Goal: Check status

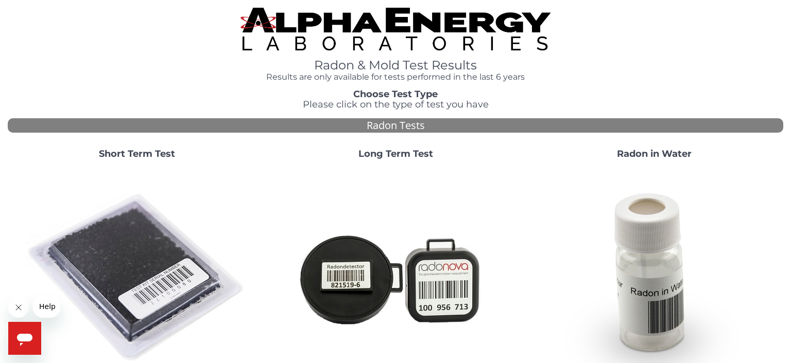
click at [132, 154] on strong "Short Term Test" at bounding box center [137, 153] width 76 height 11
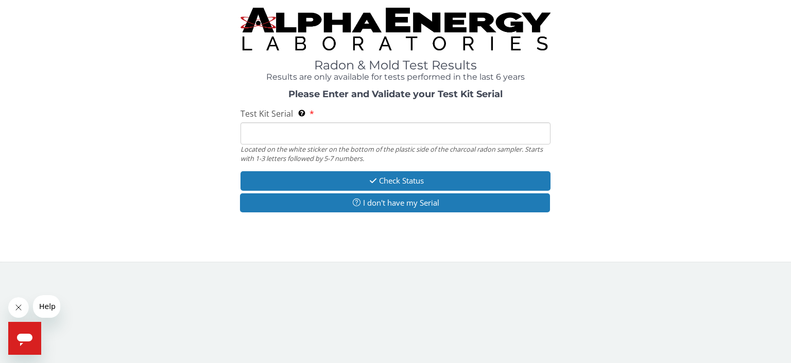
click at [258, 135] on input "Test Kit Serial Located on the white sticker on the bottom of the plastic side …" at bounding box center [395, 134] width 310 height 22
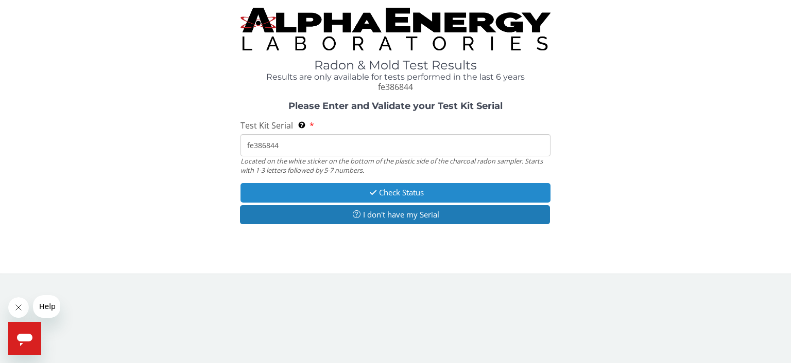
type input "fe386844"
click at [386, 190] on button "Check Status" at bounding box center [395, 192] width 310 height 19
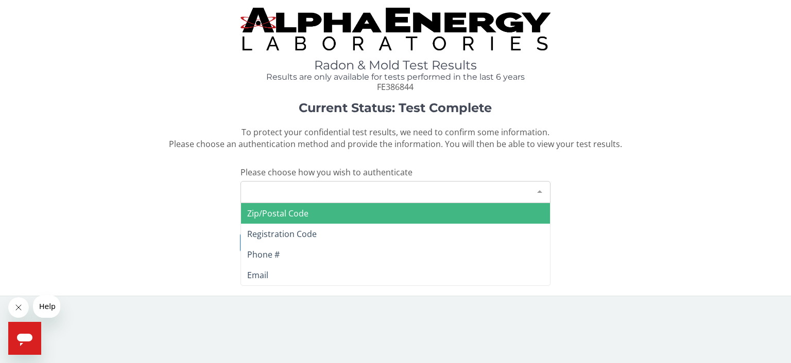
click at [348, 189] on div "Please make a selection" at bounding box center [395, 192] width 310 height 22
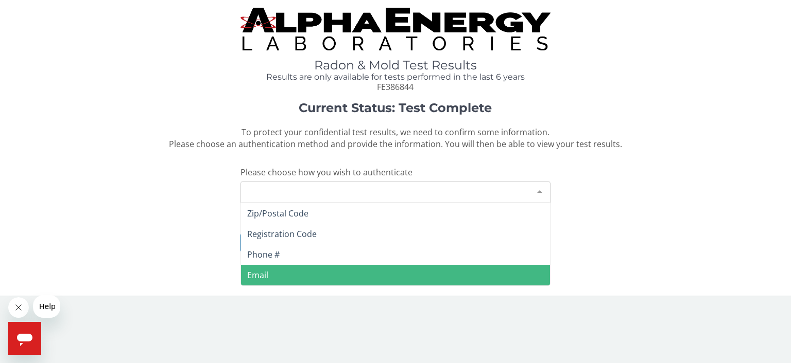
click at [273, 271] on span "Email" at bounding box center [395, 275] width 309 height 21
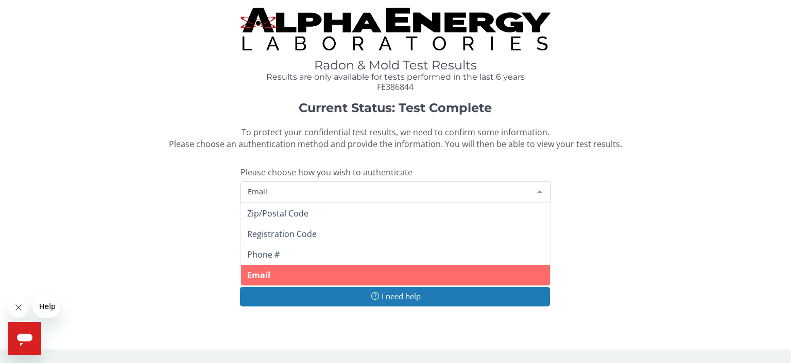
click at [292, 191] on span "Email" at bounding box center [387, 191] width 284 height 11
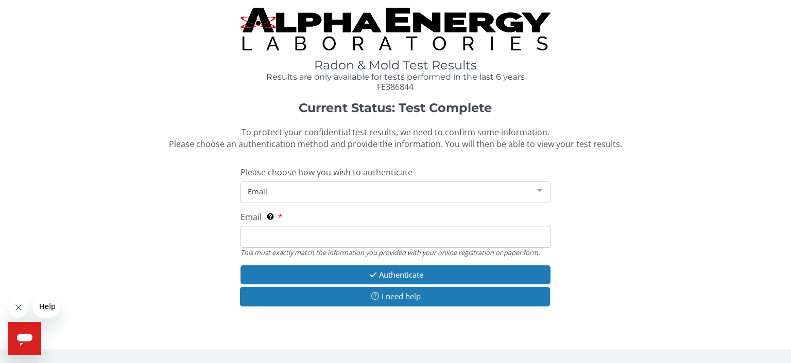
click at [292, 191] on span "Email" at bounding box center [387, 191] width 284 height 11
click at [266, 238] on input "Email This must exactly match the information you provided with your online reg…" at bounding box center [395, 237] width 310 height 22
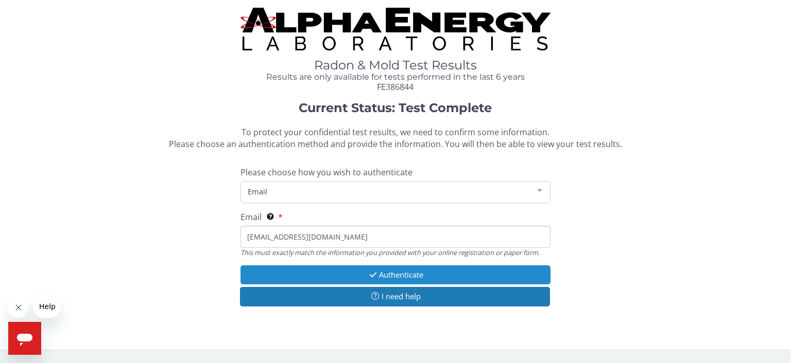
type input "[EMAIL_ADDRESS][DOMAIN_NAME]"
click at [393, 275] on button "Authenticate" at bounding box center [395, 275] width 310 height 19
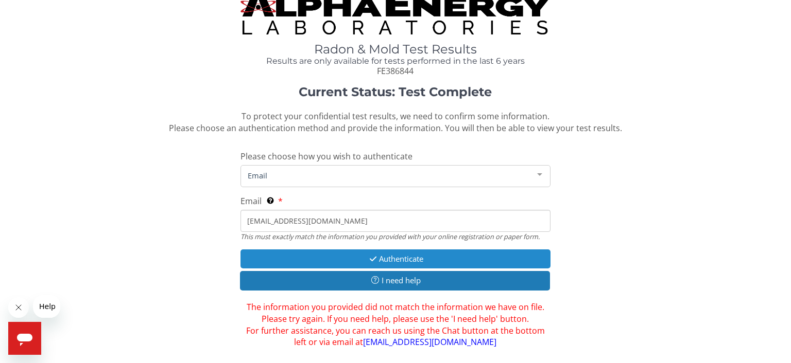
scroll to position [44, 0]
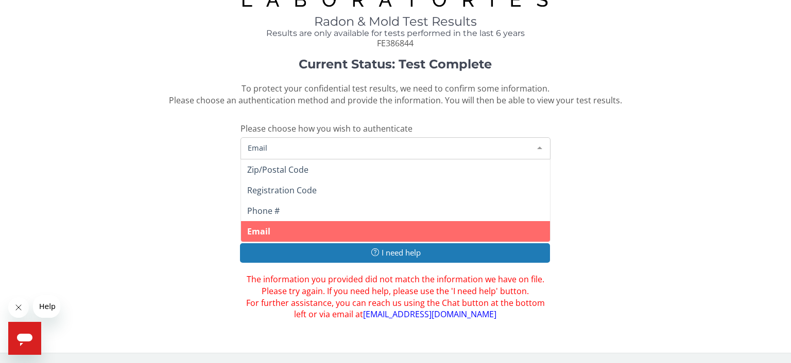
click at [537, 146] on div at bounding box center [539, 148] width 21 height 20
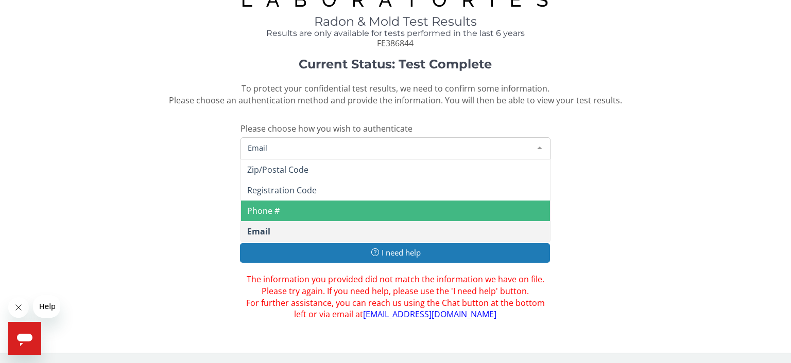
click at [420, 209] on span "Phone #" at bounding box center [395, 211] width 309 height 21
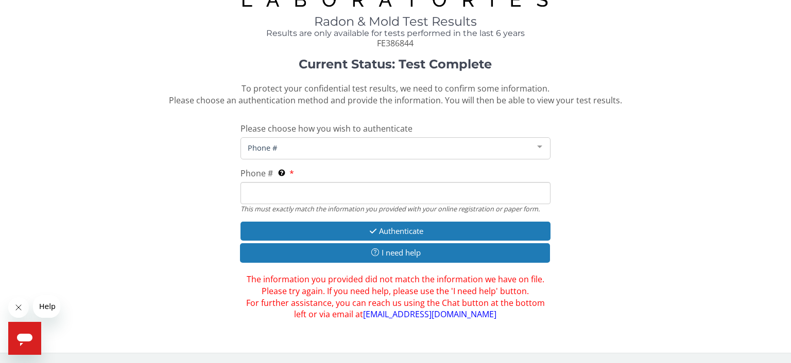
click at [335, 191] on input "Phone # This must exactly match the information you provided with your online r…" at bounding box center [395, 193] width 310 height 22
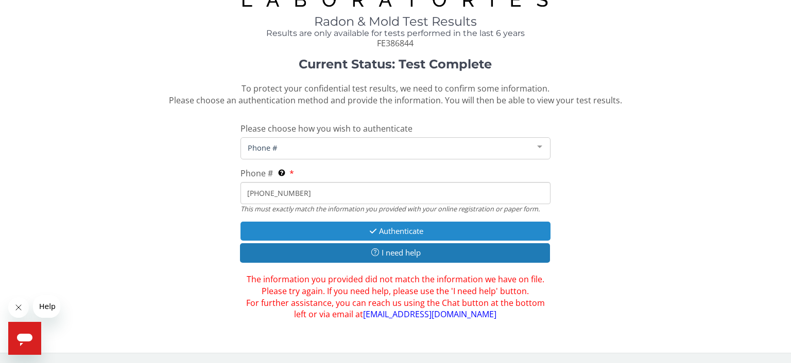
type input "[PHONE_NUMBER]"
click at [391, 230] on button "Authenticate" at bounding box center [395, 231] width 310 height 19
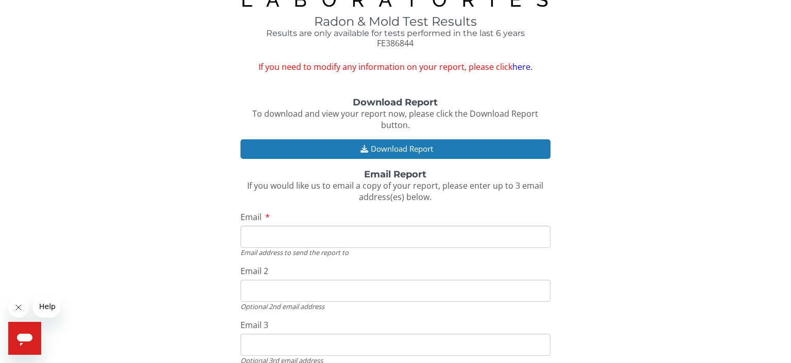
click at [353, 242] on input "Email" at bounding box center [395, 237] width 310 height 22
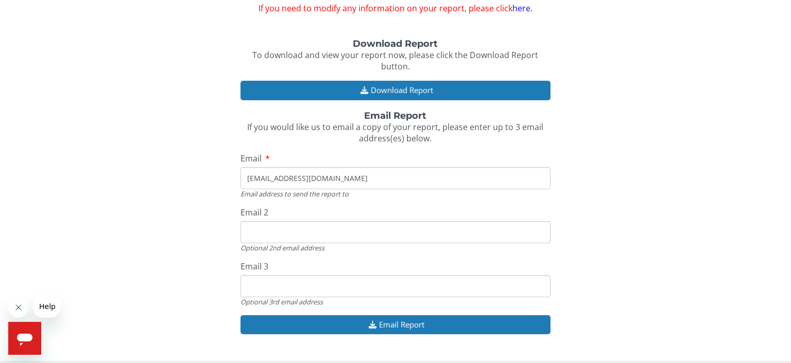
scroll to position [111, 0]
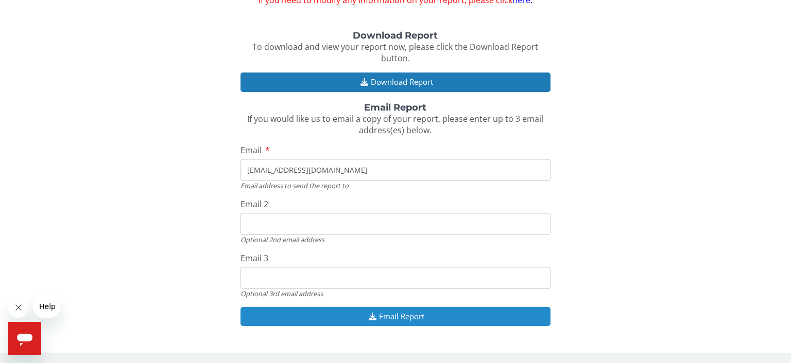
type input "[EMAIL_ADDRESS][DOMAIN_NAME]"
click at [383, 314] on button "Email Report" at bounding box center [395, 316] width 310 height 19
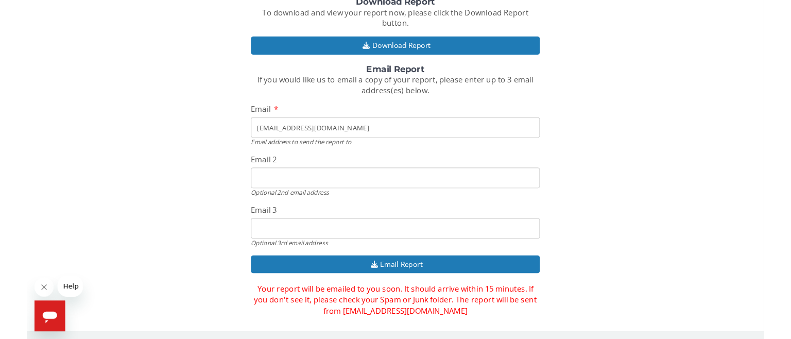
scroll to position [146, 0]
